Goal: Task Accomplishment & Management: Use online tool/utility

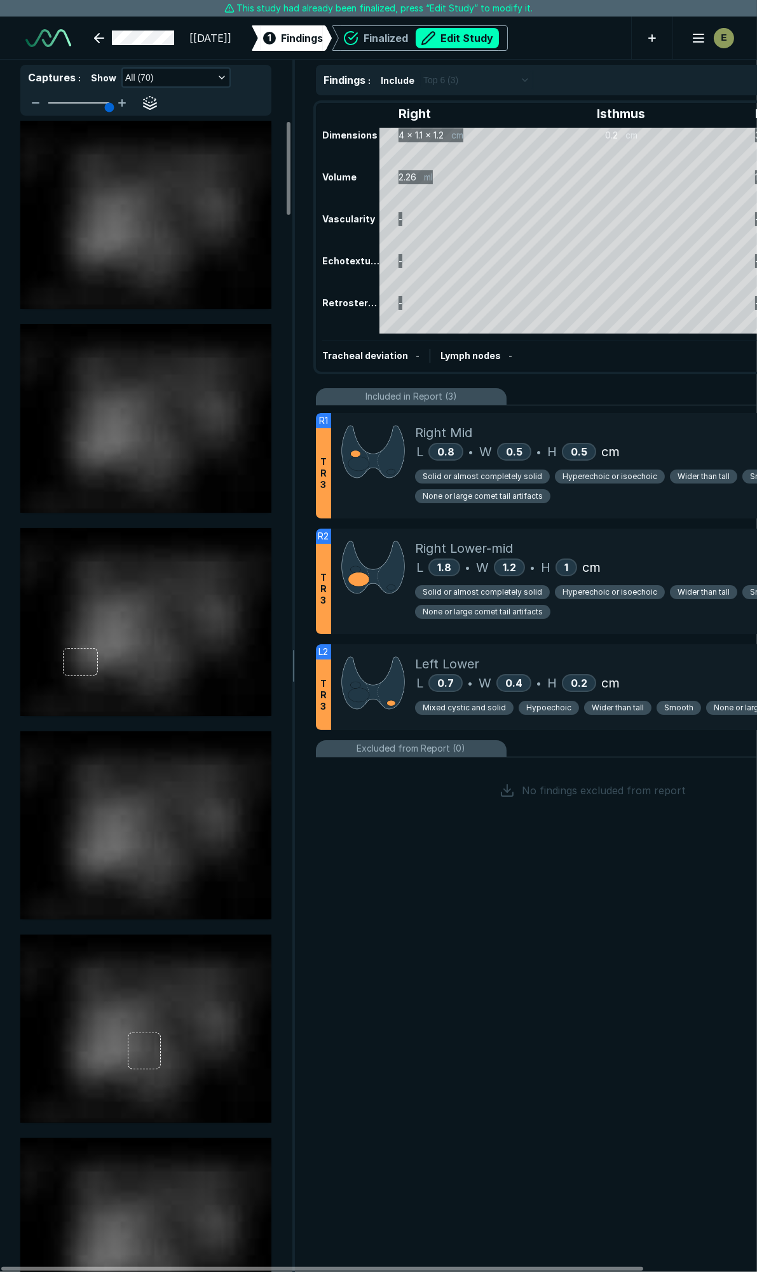
scroll to position [7059, 5037]
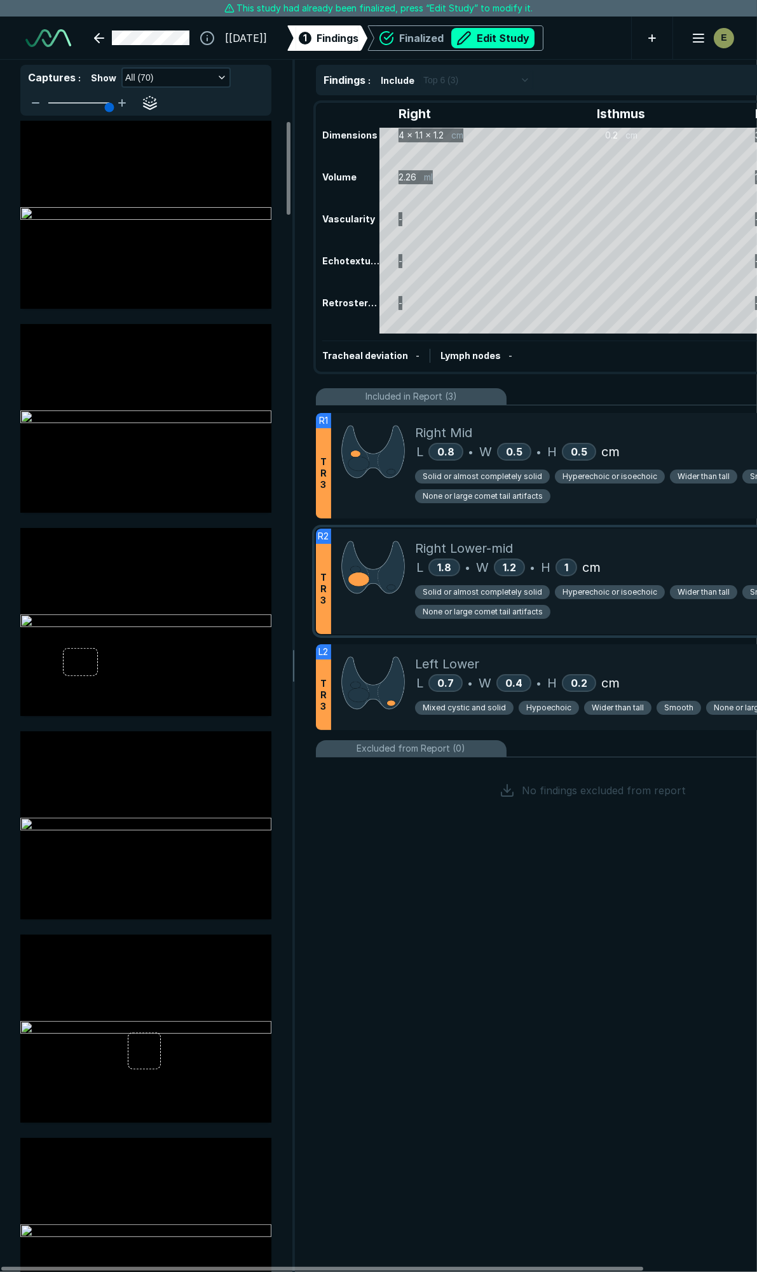
drag, startPoint x: 515, startPoint y: 34, endPoint x: 711, endPoint y: 558, distance: 559.6
click at [515, 34] on button "Edit Study" at bounding box center [492, 38] width 83 height 20
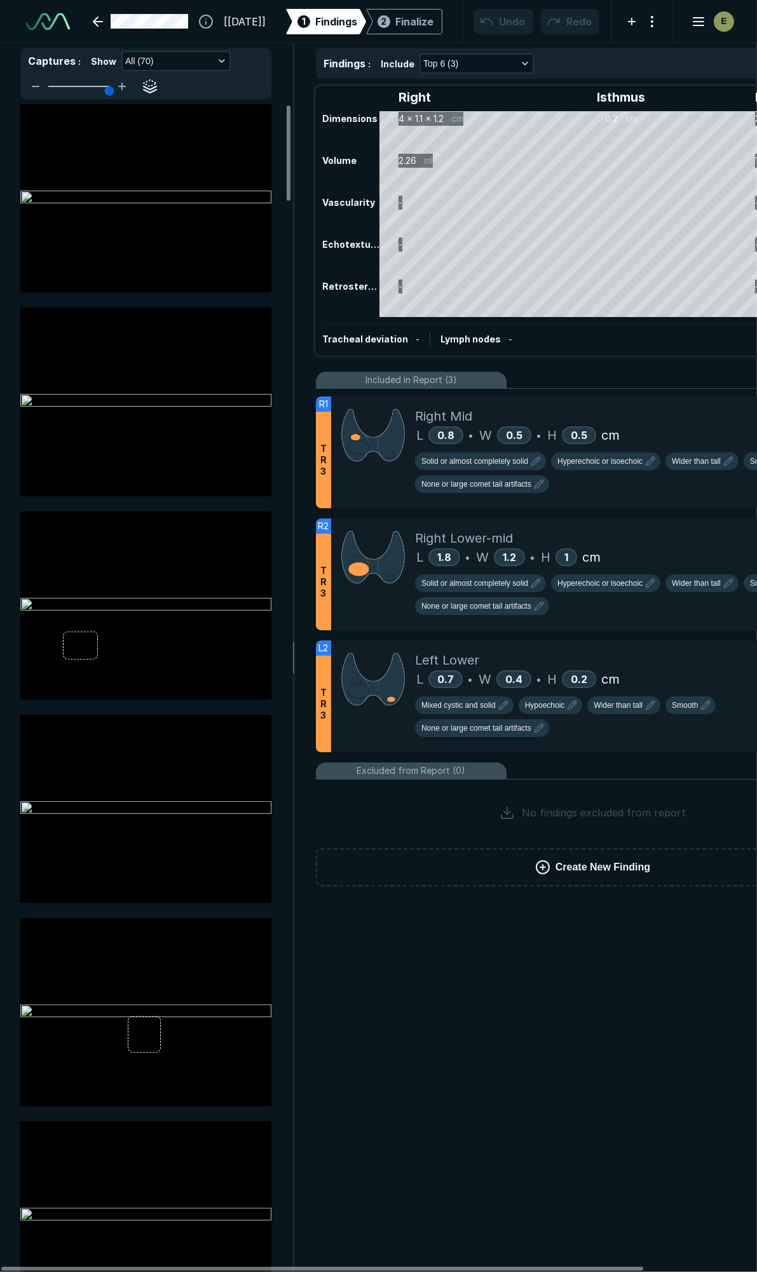
scroll to position [7134, 5037]
drag, startPoint x: 668, startPoint y: 415, endPoint x: 631, endPoint y: 410, distance: 36.6
click at [668, 415] on div "Right Mid" at bounding box center [637, 416] width 444 height 19
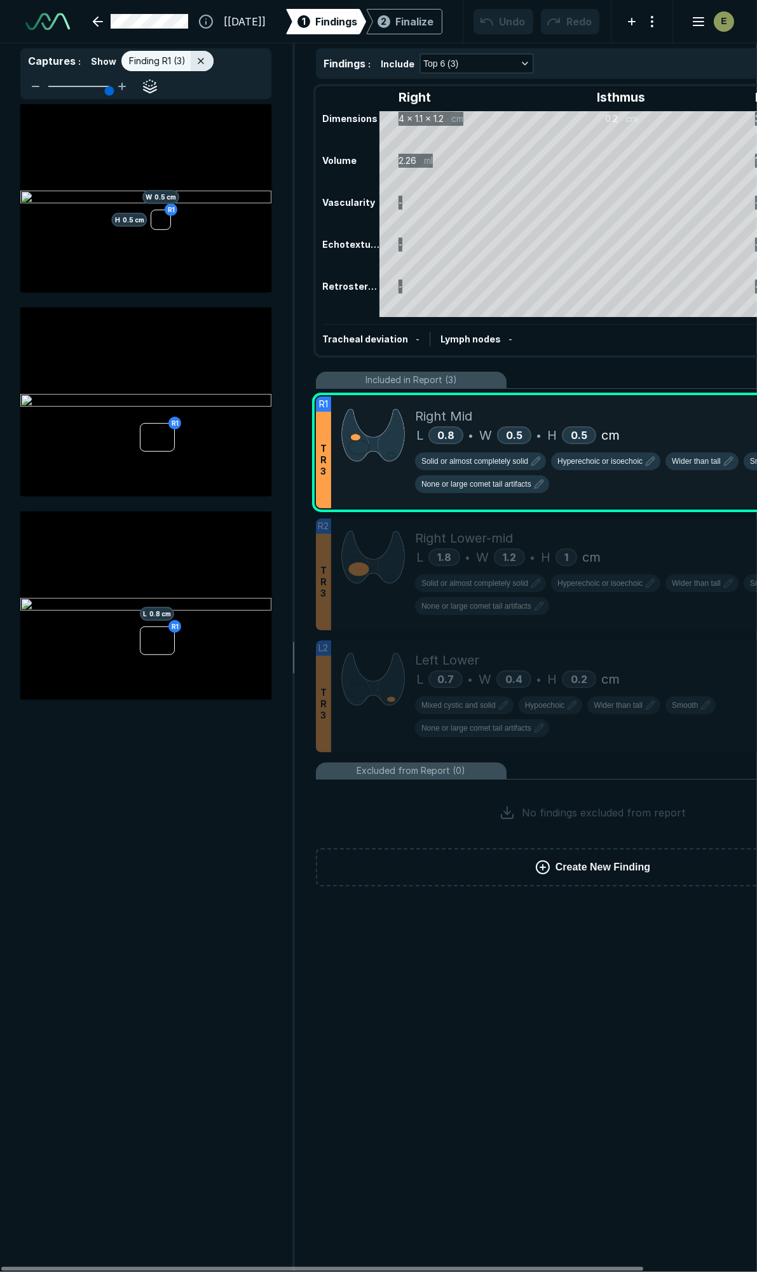
scroll to position [6748, 2741]
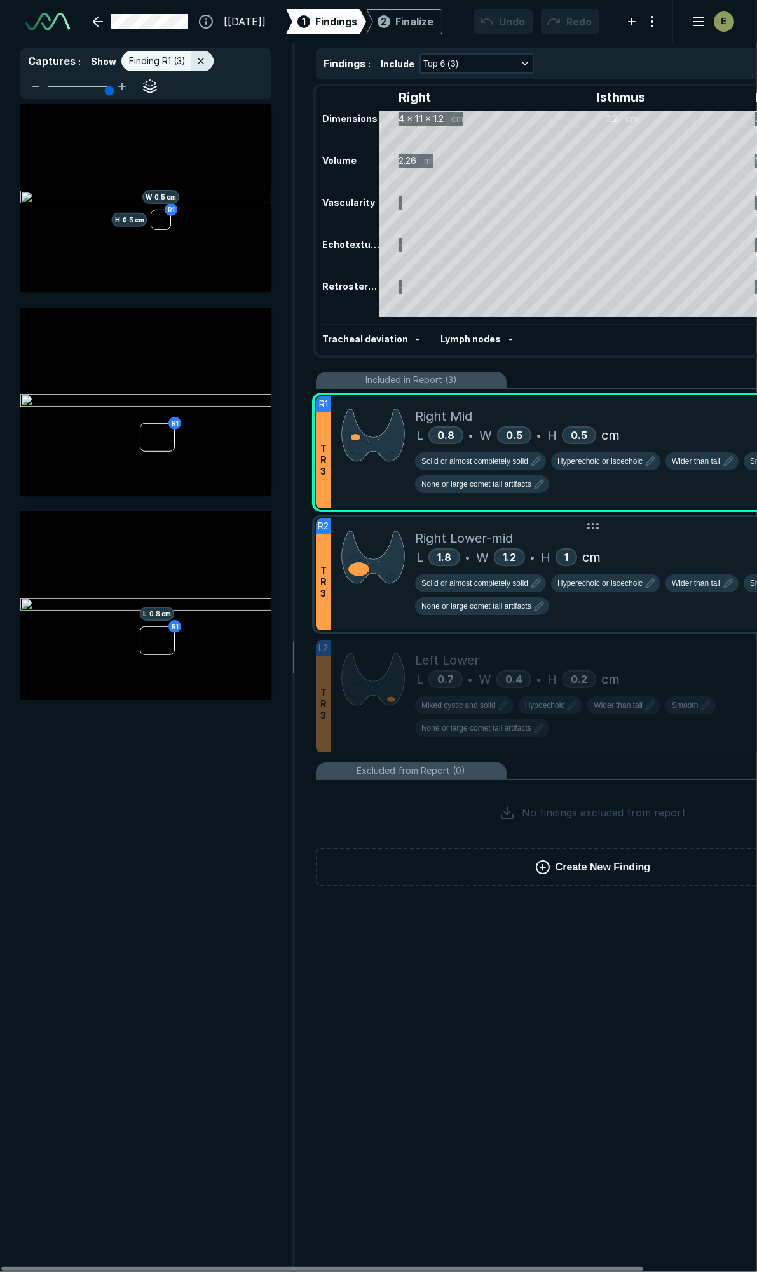
click at [659, 541] on div "Right Lower-mid" at bounding box center [637, 538] width 444 height 19
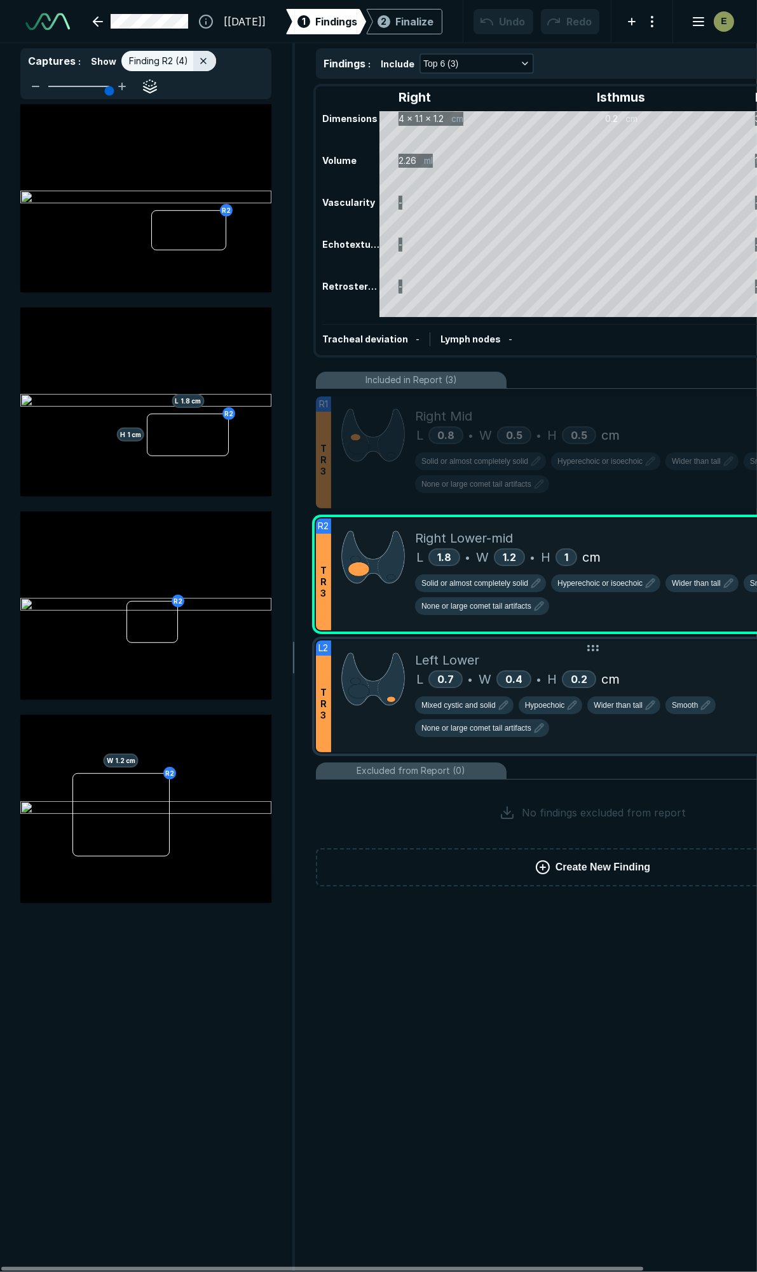
click at [659, 658] on div "Left Lower" at bounding box center [637, 659] width 444 height 19
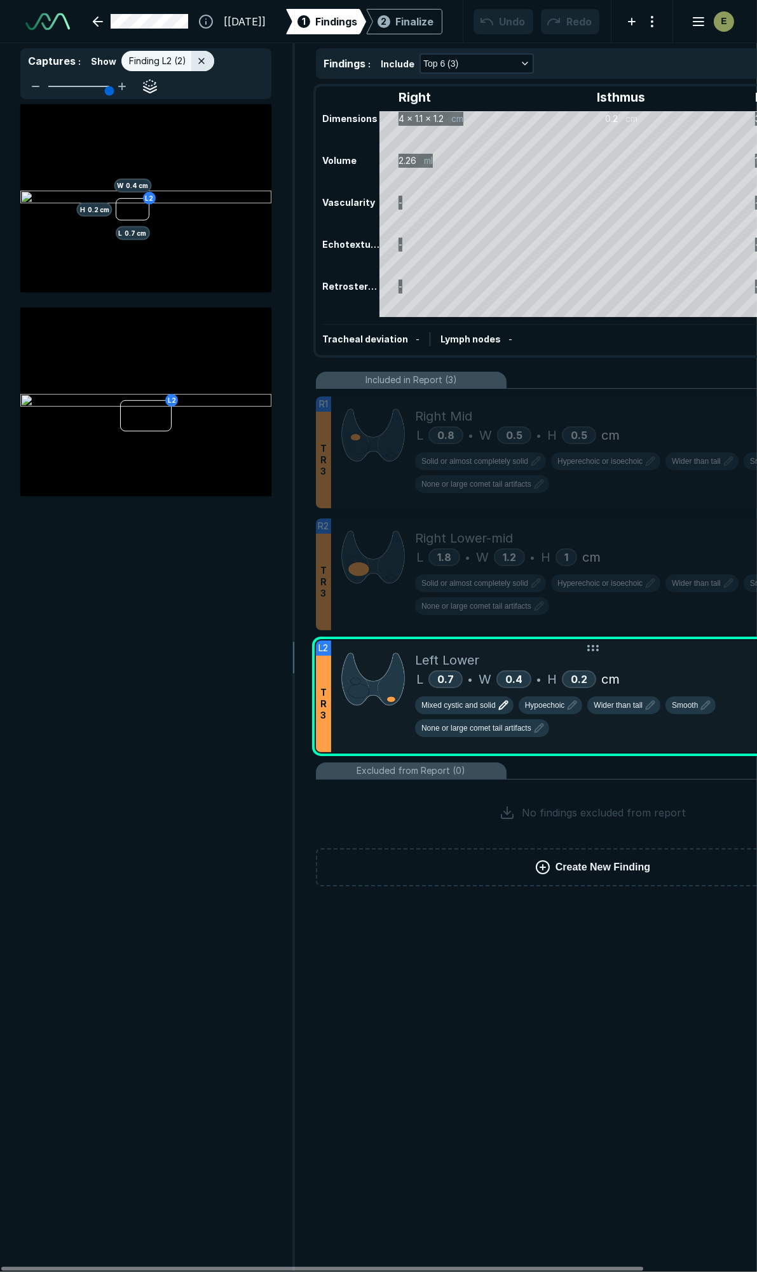
click at [495, 703] on icon "button" at bounding box center [502, 704] width 15 height 15
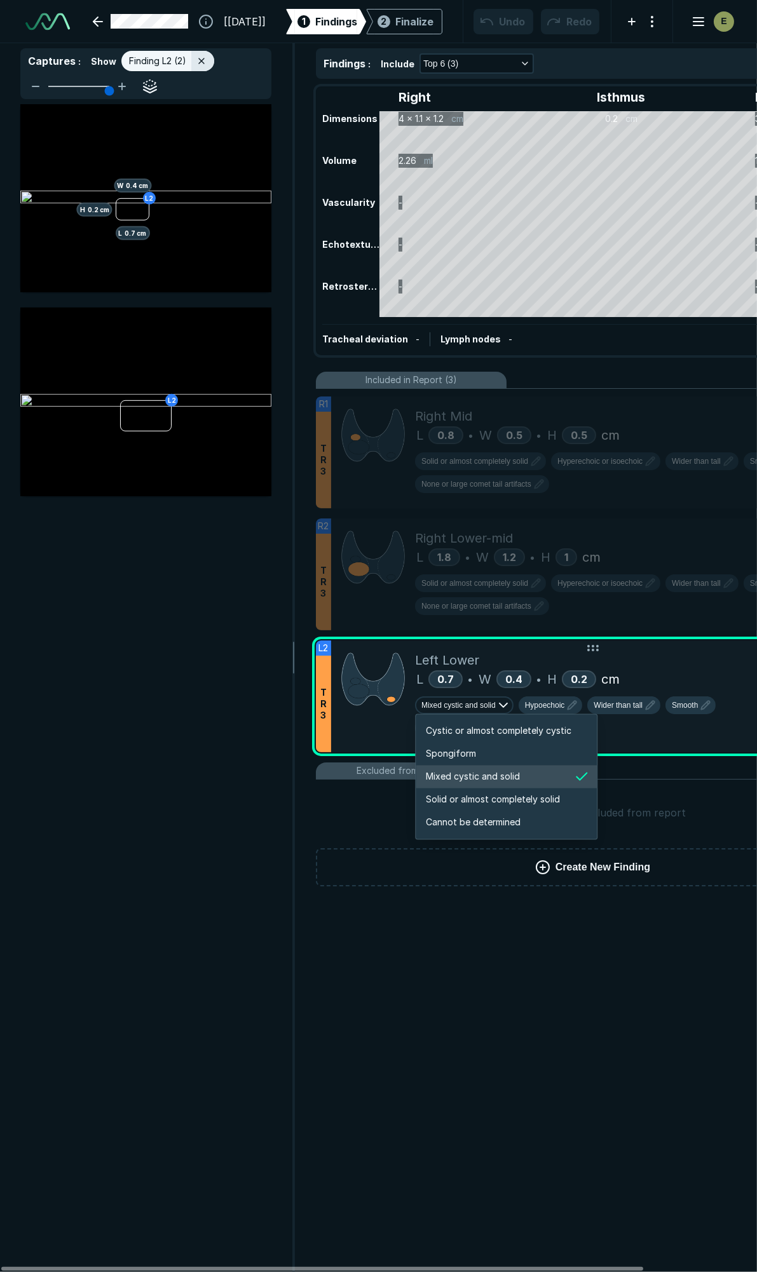
scroll to position [2119, 2439]
click at [468, 799] on span "Solid or almost completely solid" at bounding box center [493, 800] width 134 height 14
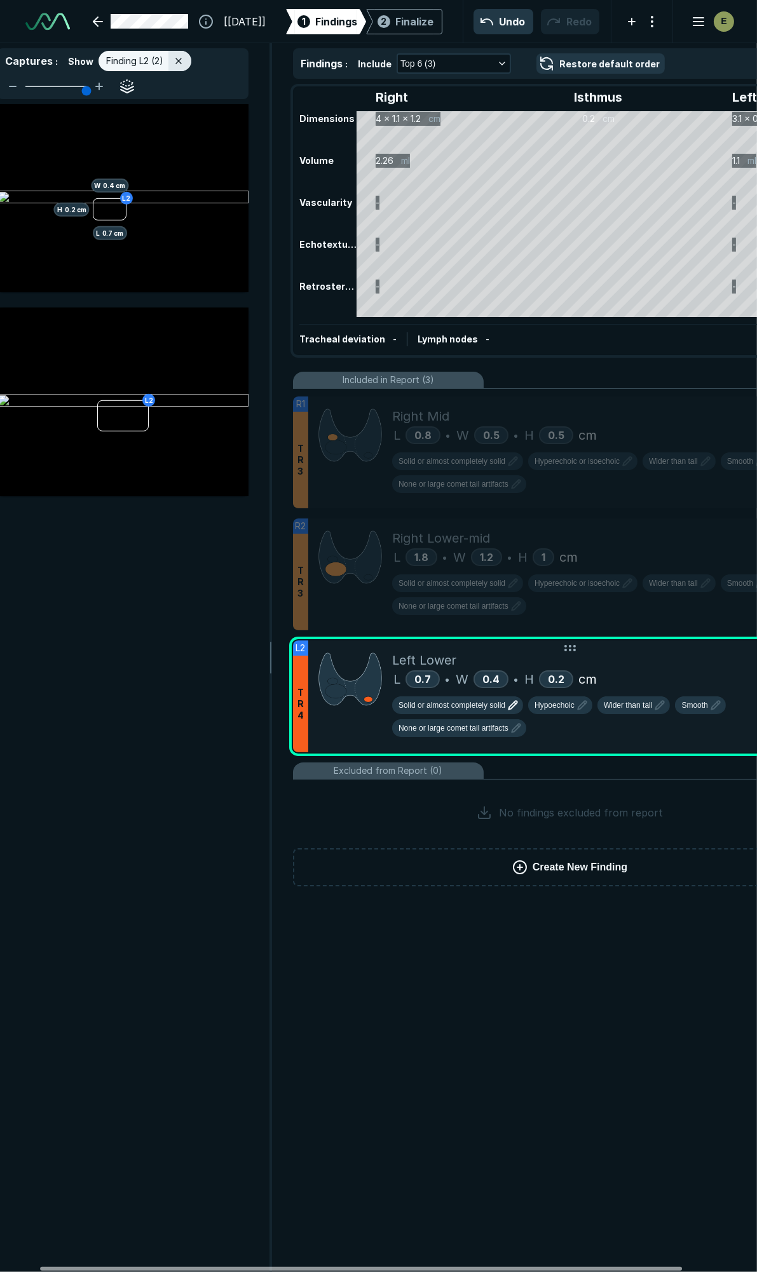
scroll to position [0, 0]
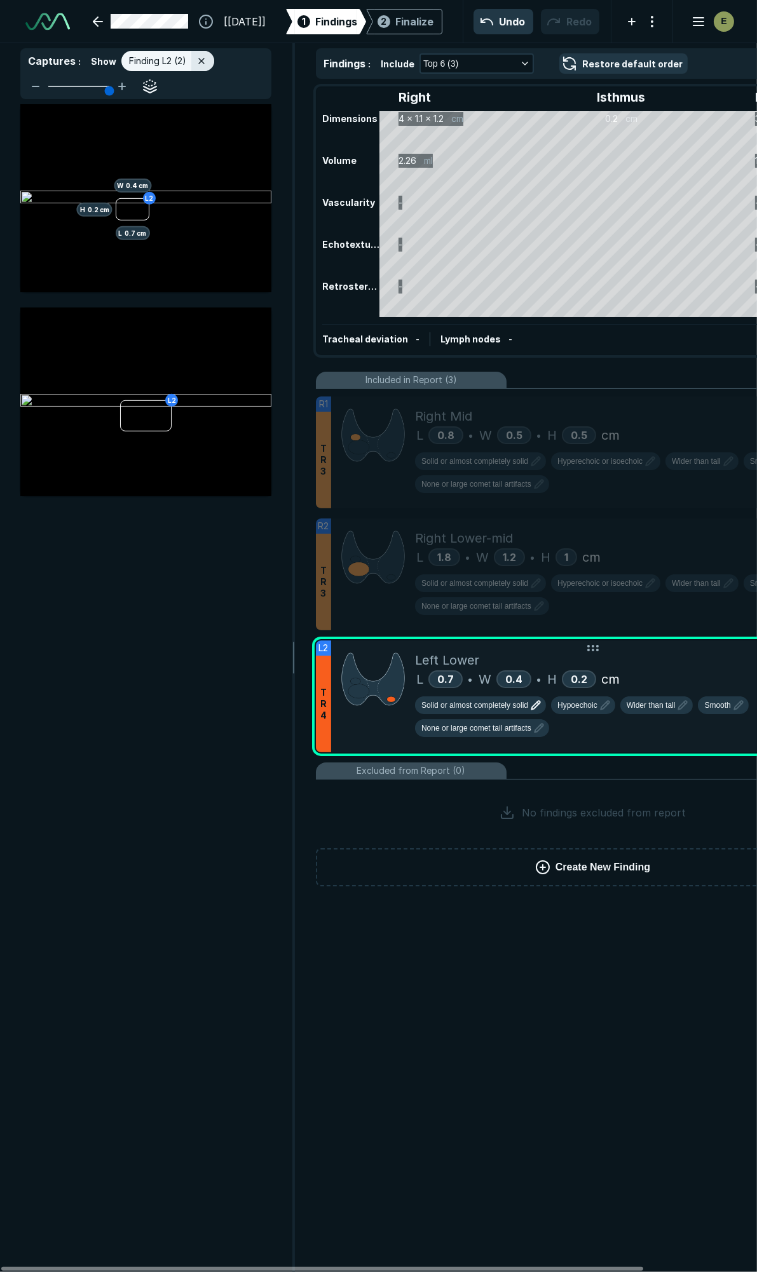
drag, startPoint x: 337, startPoint y: 1266, endPoint x: 316, endPoint y: 1017, distance: 249.9
click at [222, 1267] on div at bounding box center [322, 1269] width 642 height 4
click at [407, 22] on div "Finalize" at bounding box center [414, 21] width 38 height 15
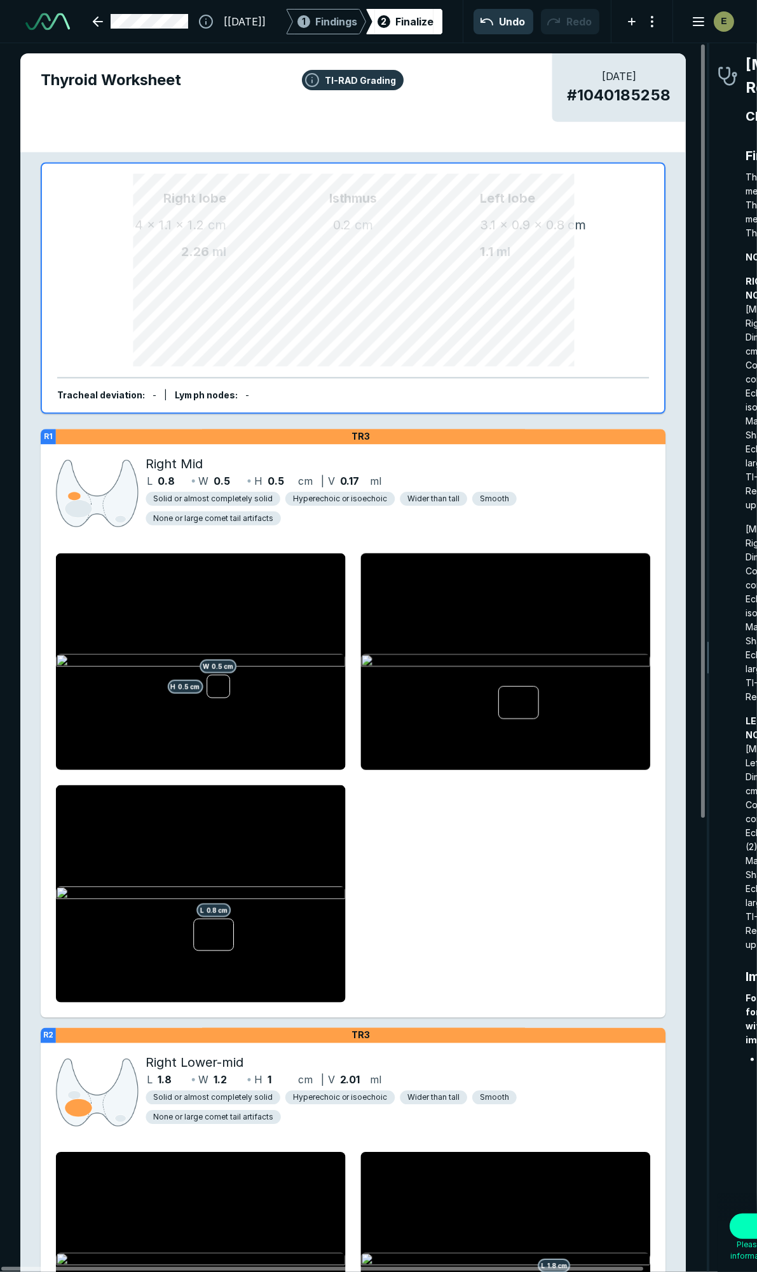
scroll to position [7088, 2295]
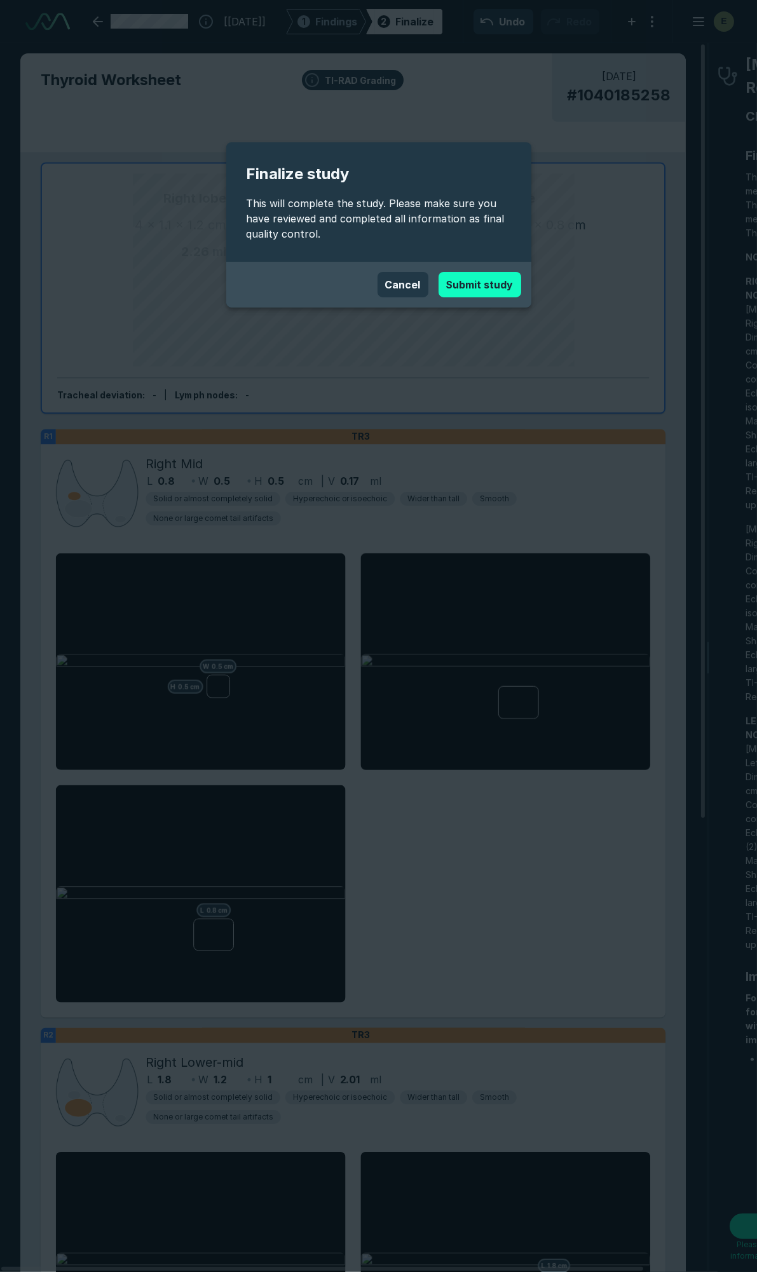
click at [487, 283] on button "Submit study" at bounding box center [479, 284] width 83 height 25
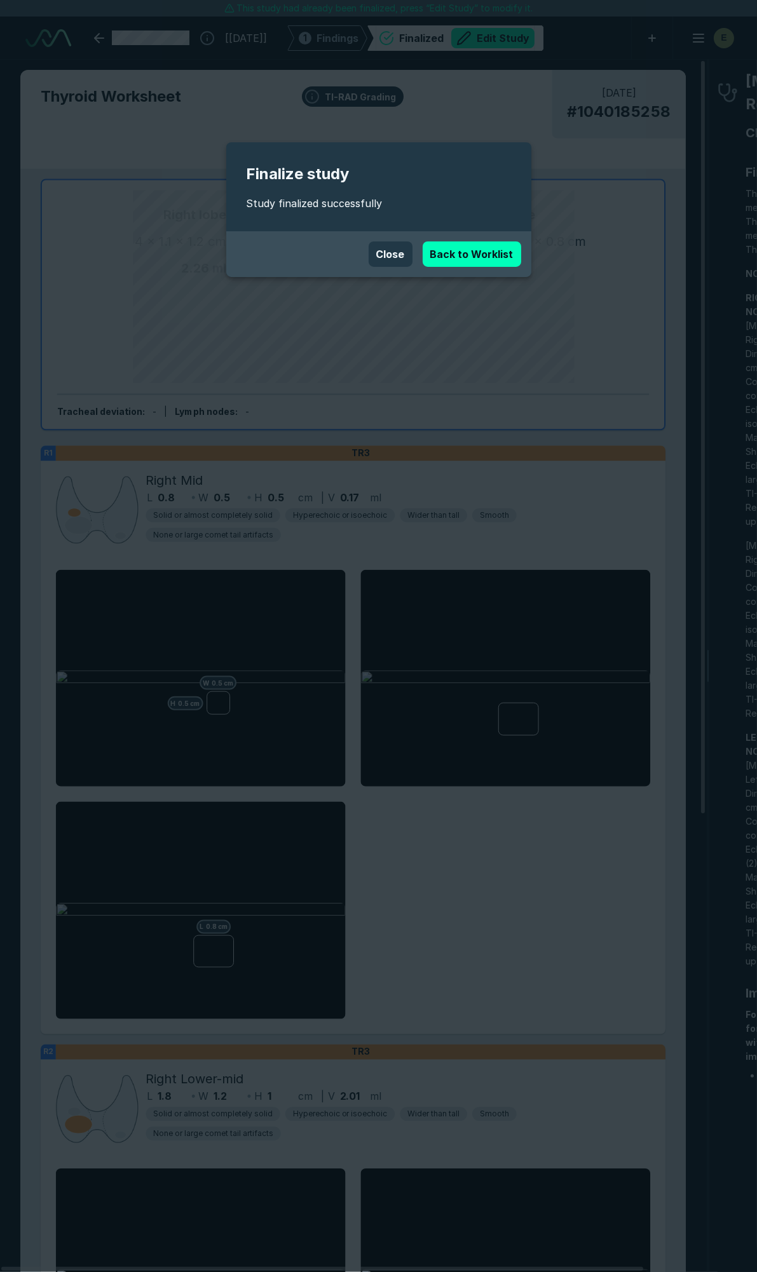
scroll to position [7059, 5037]
